Goal: Find specific page/section: Find specific page/section

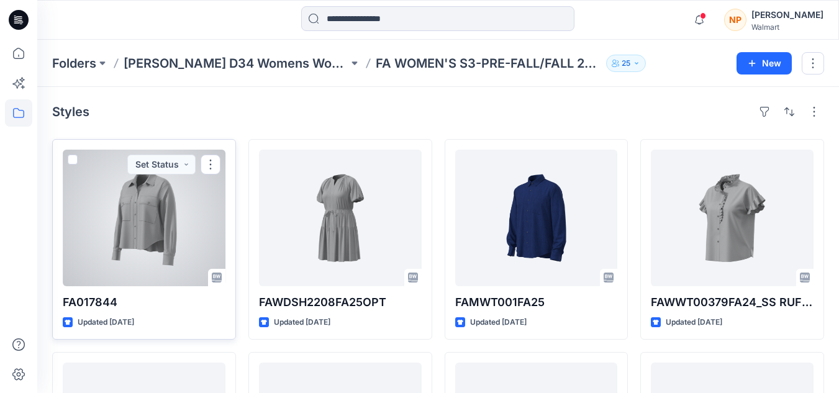
click at [150, 197] on div at bounding box center [144, 218] width 163 height 137
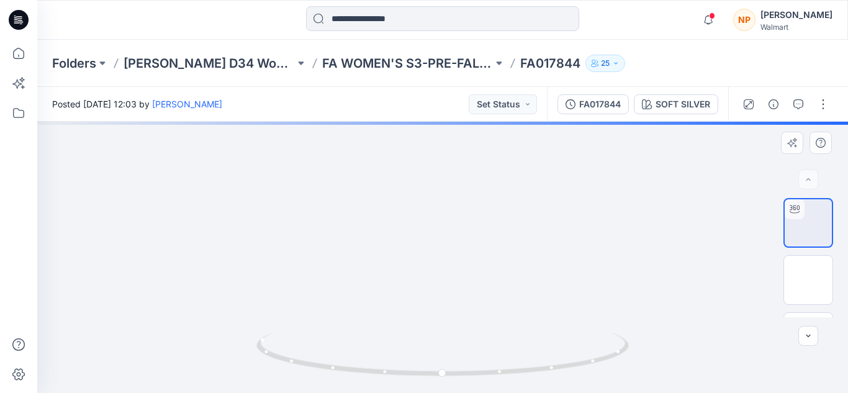
drag, startPoint x: 464, startPoint y: 206, endPoint x: 448, endPoint y: 263, distance: 58.8
click at [448, 16] on img at bounding box center [442, 16] width 650 height 0
drag, startPoint x: 455, startPoint y: 276, endPoint x: 490, endPoint y: 285, distance: 36.0
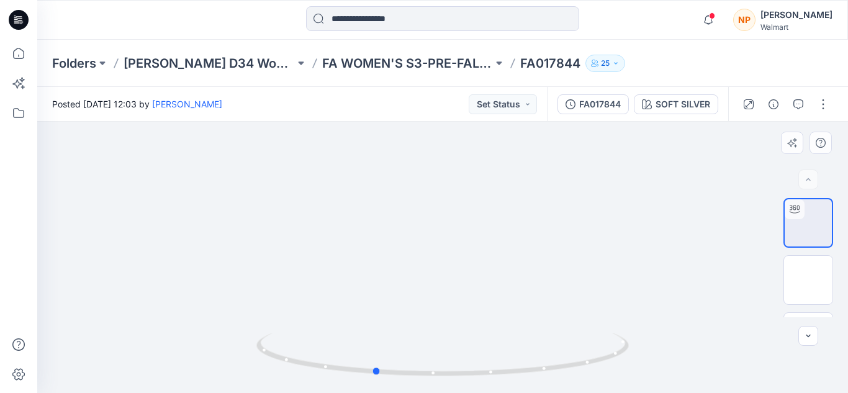
drag, startPoint x: 449, startPoint y: 375, endPoint x: 740, endPoint y: 369, distance: 291.2
click at [751, 371] on div at bounding box center [442, 257] width 811 height 271
click at [99, 59] on button at bounding box center [102, 63] width 12 height 17
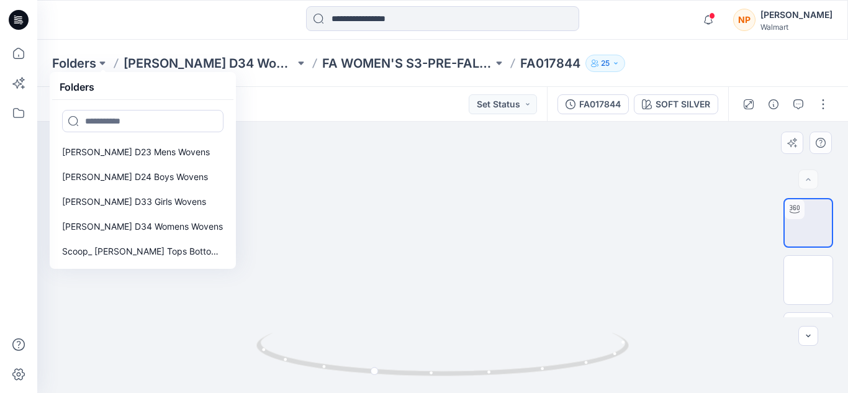
click at [286, 109] on img at bounding box center [443, 109] width 335 height 0
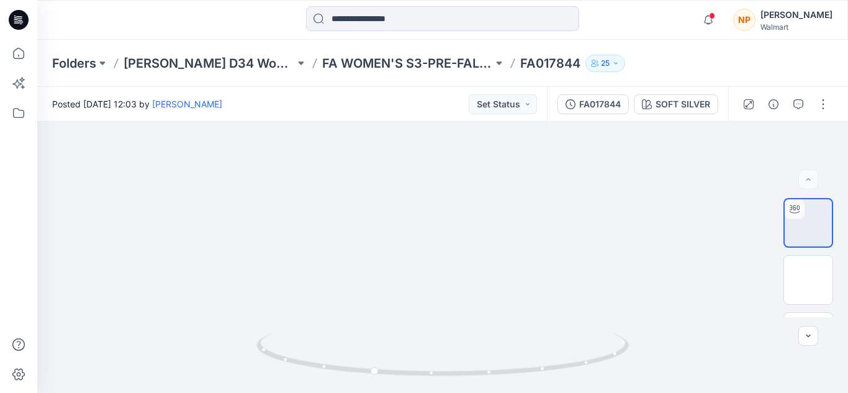
click at [386, 107] on div "Posted [DATE] 12:03 by [PERSON_NAME] Set Status" at bounding box center [292, 104] width 510 height 34
click at [775, 104] on icon "button" at bounding box center [774, 104] width 10 height 10
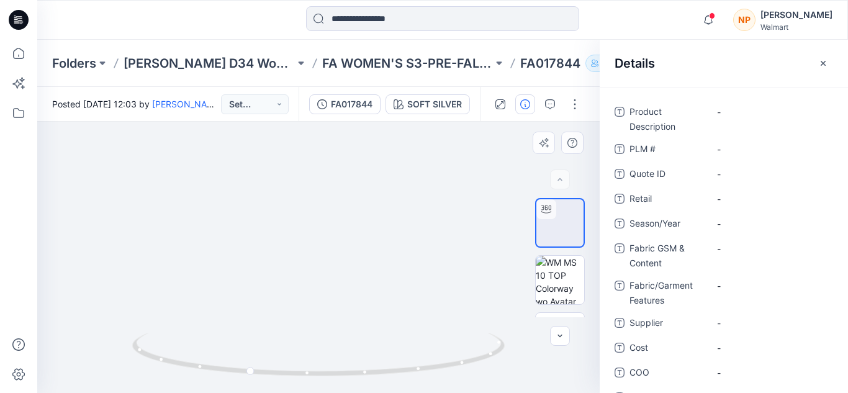
click at [481, 109] on img at bounding box center [318, 109] width 335 height 0
click at [823, 66] on icon "button" at bounding box center [823, 63] width 10 height 10
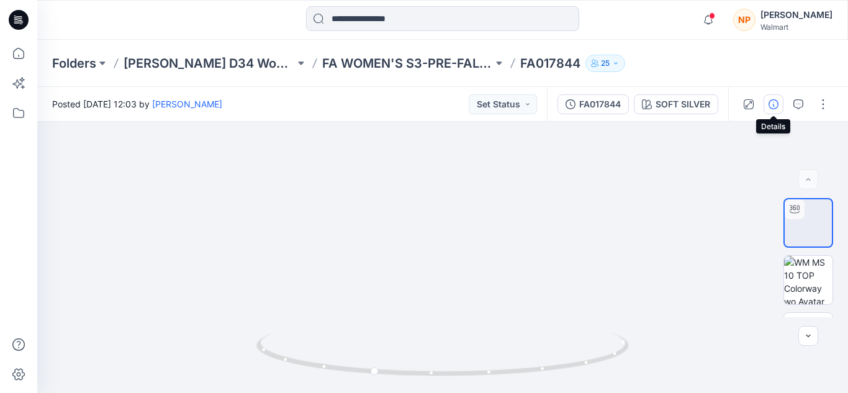
click at [775, 104] on icon "button" at bounding box center [774, 104] width 10 height 10
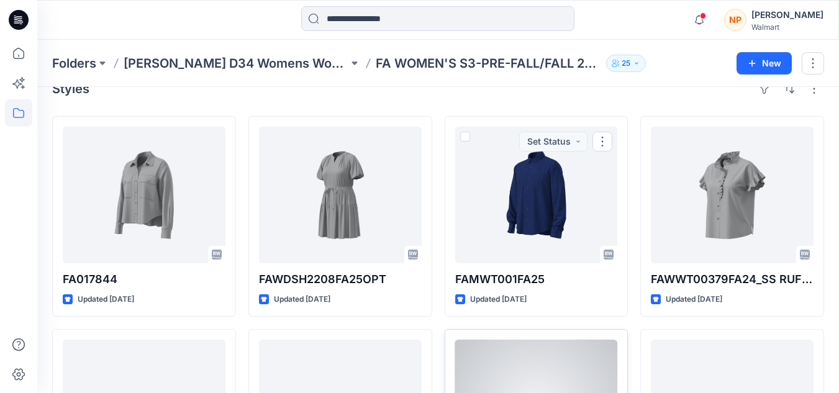
scroll to position [124, 0]
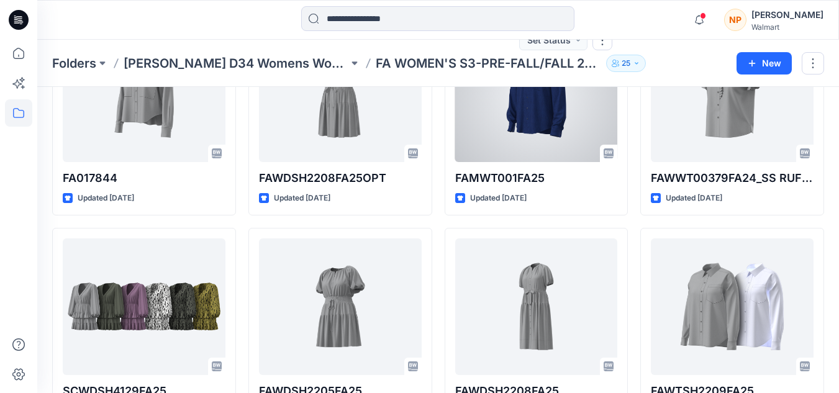
click at [531, 112] on div at bounding box center [536, 93] width 163 height 137
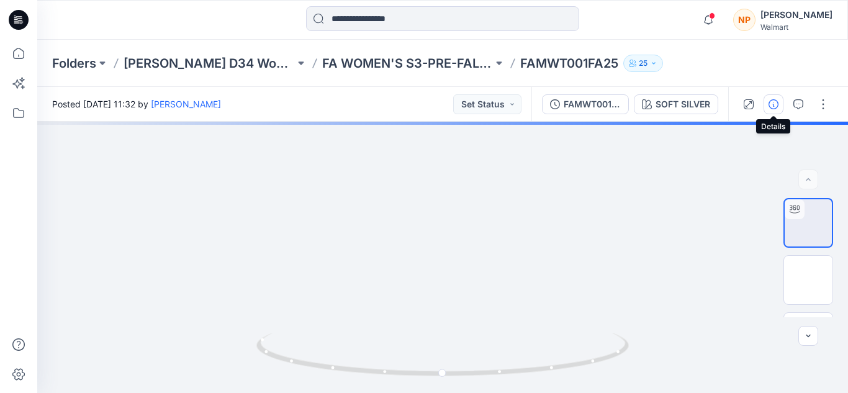
click at [774, 106] on icon "button" at bounding box center [774, 104] width 10 height 10
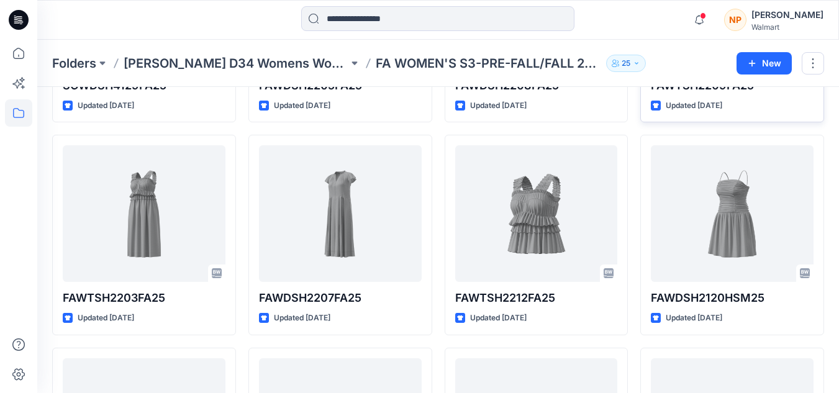
scroll to position [435, 0]
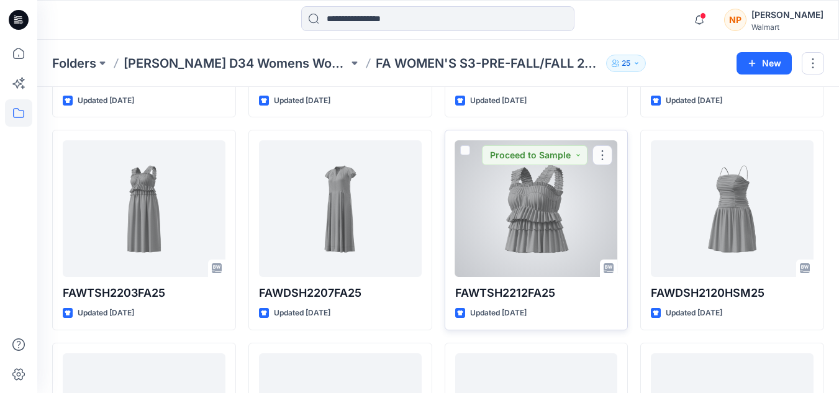
click at [547, 202] on div at bounding box center [536, 208] width 163 height 137
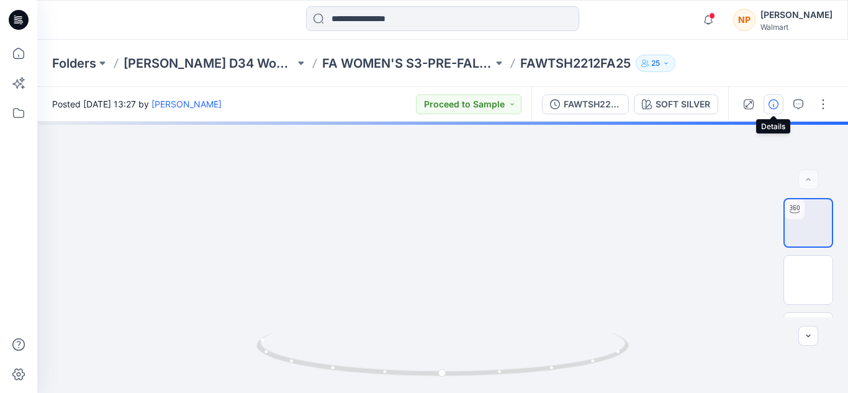
click at [772, 105] on icon "button" at bounding box center [774, 104] width 10 height 10
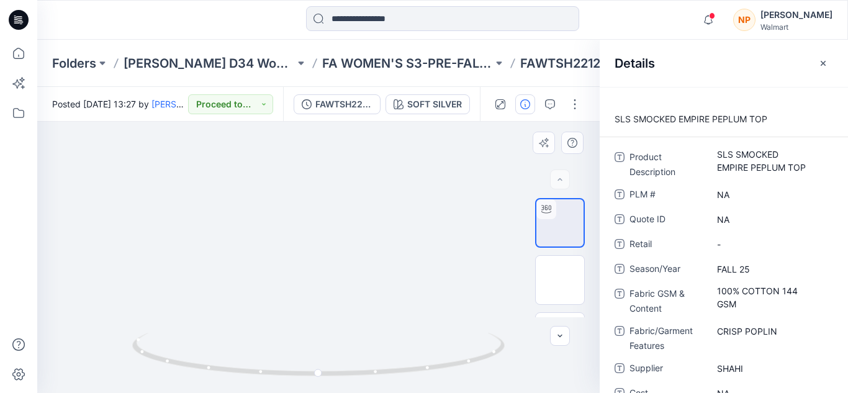
drag, startPoint x: 322, startPoint y: 168, endPoint x: 316, endPoint y: 224, distance: 56.8
drag, startPoint x: 325, startPoint y: 214, endPoint x: 315, endPoint y: 308, distance: 94.9
